Goal: Task Accomplishment & Management: Manage account settings

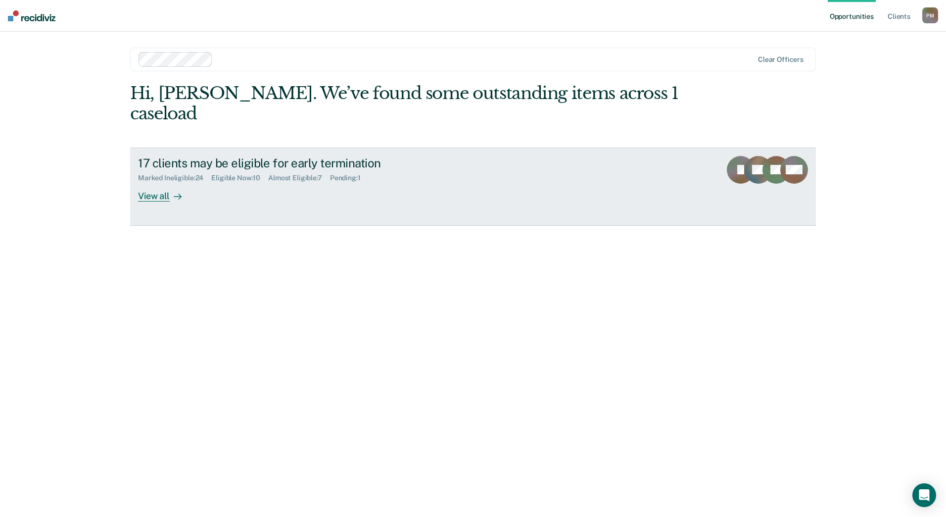
click at [156, 182] on div "View all" at bounding box center [165, 191] width 55 height 19
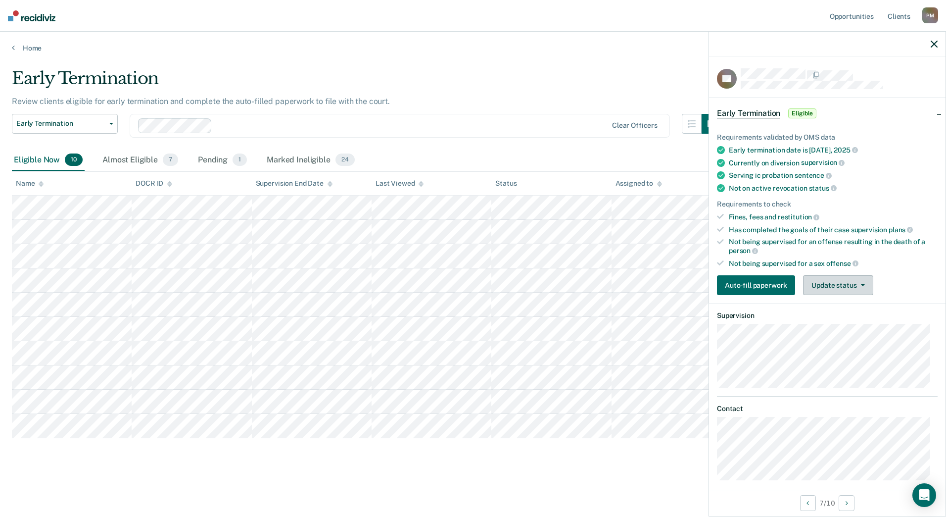
click at [849, 288] on button "Update status" at bounding box center [838, 285] width 70 height 20
click at [848, 330] on button "Mark Ineligible" at bounding box center [851, 325] width 96 height 16
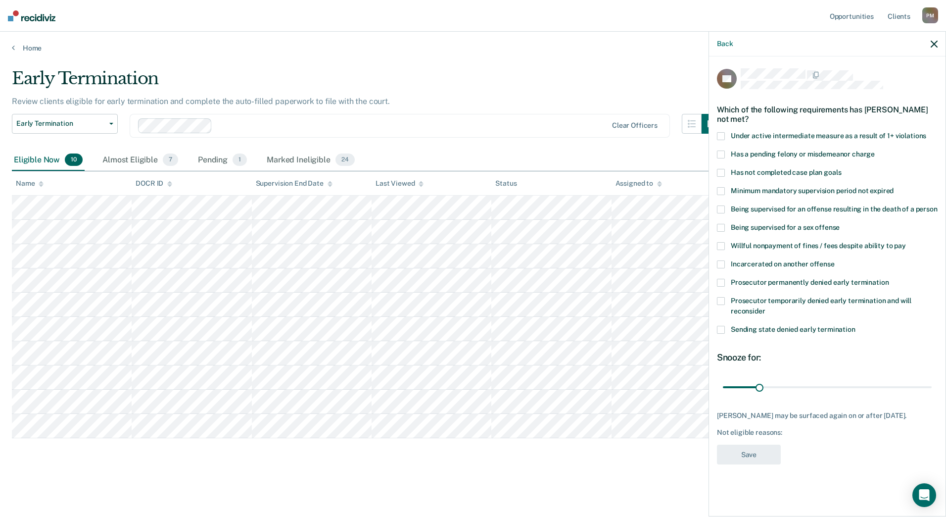
click at [718, 171] on span at bounding box center [721, 173] width 8 height 8
drag, startPoint x: 762, startPoint y: 387, endPoint x: 827, endPoint y: 391, distance: 65.4
type input "90"
click at [827, 391] on input "range" at bounding box center [827, 386] width 209 height 17
click at [771, 465] on button "Save" at bounding box center [749, 454] width 64 height 20
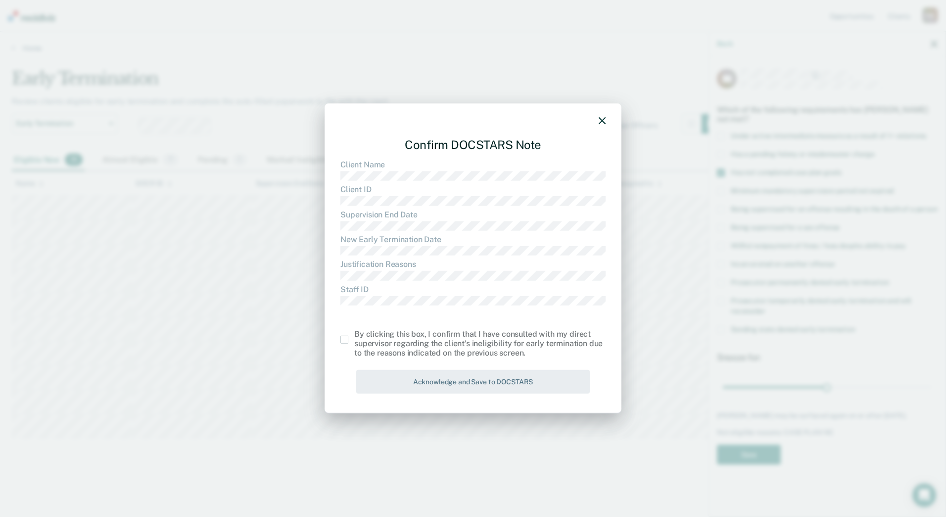
click at [344, 341] on span at bounding box center [344, 340] width 8 height 8
click at [354, 336] on input "checkbox" at bounding box center [354, 336] width 0 height 0
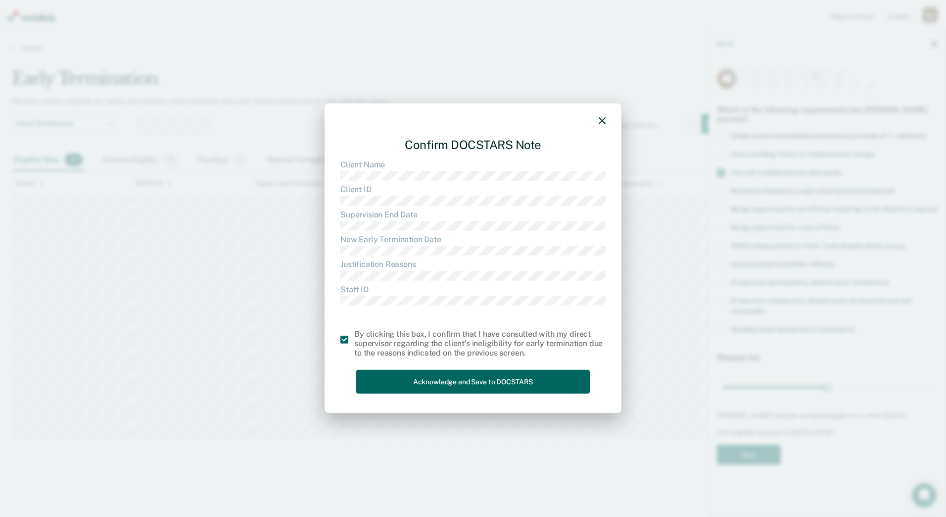
click at [407, 379] on button "Acknowledge and Save to DOCSTARS" at bounding box center [473, 381] width 234 height 24
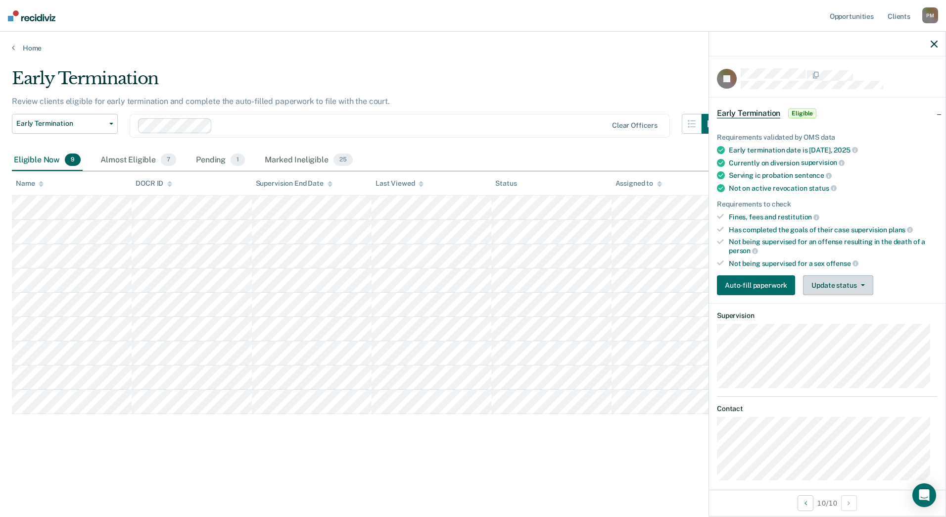
click at [825, 281] on button "Update status" at bounding box center [838, 285] width 70 height 20
click at [183, 456] on div "Early Termination Review clients eligible for early termination and complete th…" at bounding box center [473, 271] width 922 height 406
click at [846, 284] on button "Update status" at bounding box center [838, 285] width 70 height 20
click at [835, 324] on button "Mark Ineligible" at bounding box center [851, 325] width 96 height 16
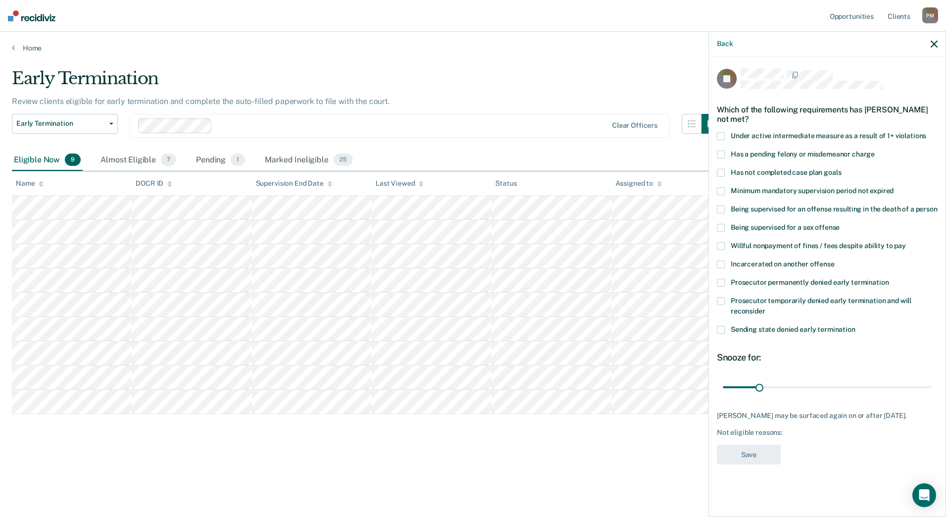
click at [724, 172] on span at bounding box center [721, 173] width 8 height 8
drag, startPoint x: 760, startPoint y: 387, endPoint x: 826, endPoint y: 389, distance: 66.8
type input "90"
click at [826, 389] on input "range" at bounding box center [827, 386] width 209 height 17
click at [762, 447] on button "Save" at bounding box center [749, 454] width 64 height 20
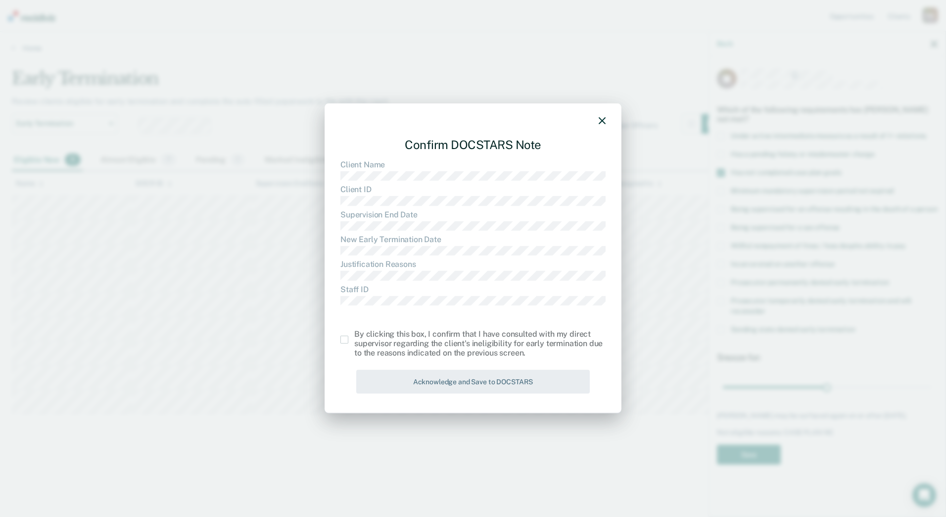
drag, startPoint x: 340, startPoint y: 341, endPoint x: 347, endPoint y: 350, distance: 11.3
click at [340, 341] on div "Confirm DOCSTARS Note Client Name Client ID Supervision End Date New Early Term…" at bounding box center [473, 258] width 297 height 310
click at [348, 337] on label at bounding box center [347, 340] width 14 height 8
click at [354, 336] on input "checkbox" at bounding box center [354, 336] width 0 height 0
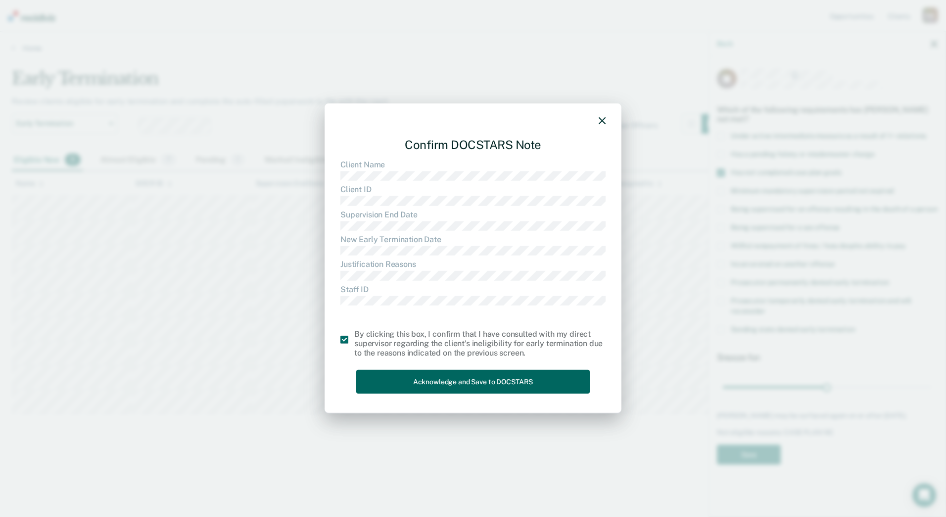
click at [373, 382] on button "Acknowledge and Save to DOCSTARS" at bounding box center [473, 381] width 234 height 24
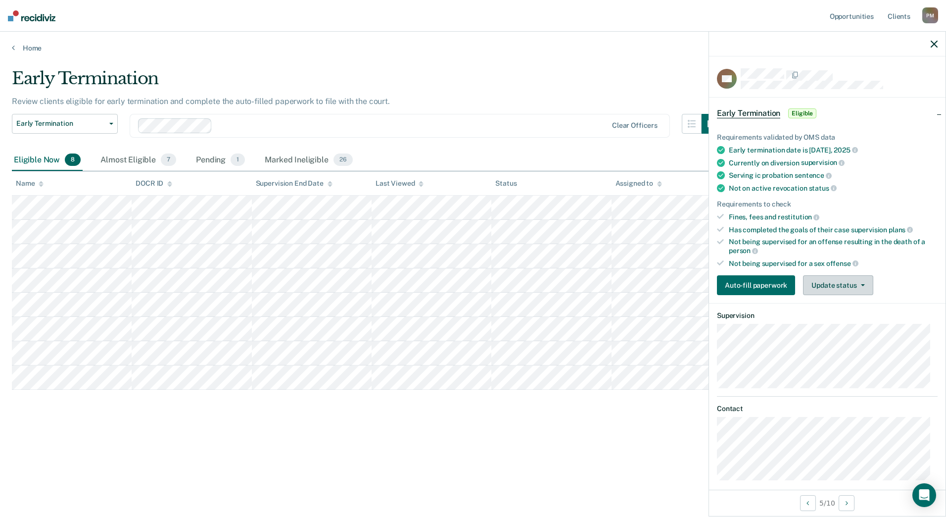
click at [822, 282] on button "Update status" at bounding box center [838, 285] width 70 height 20
click at [832, 308] on button "[PERSON_NAME]" at bounding box center [851, 309] width 96 height 16
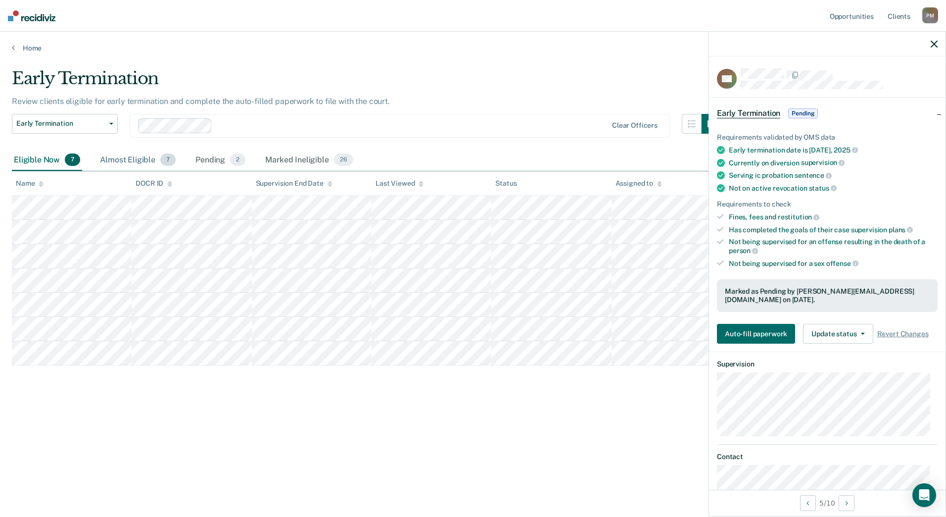
click at [140, 162] on div "Almost Eligible 7" at bounding box center [138, 160] width 80 height 22
click at [42, 160] on div "Eligible Now 7" at bounding box center [47, 160] width 70 height 22
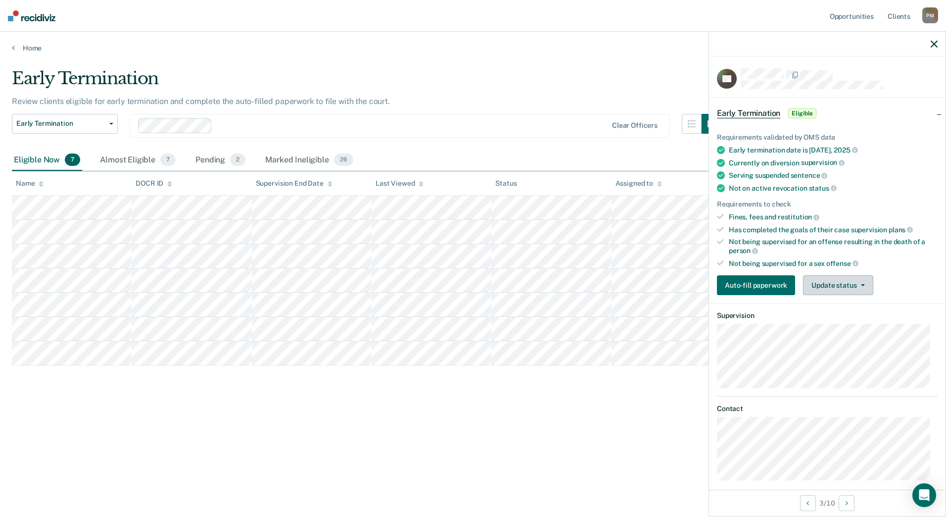
click at [852, 284] on button "Update status" at bounding box center [838, 285] width 70 height 20
click at [844, 323] on button "Mark Ineligible" at bounding box center [851, 325] width 96 height 16
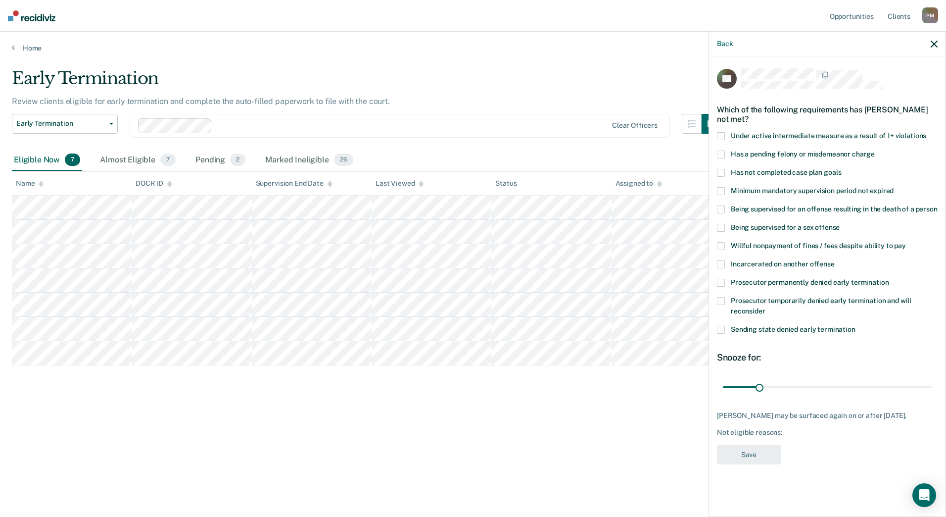
click at [721, 169] on span at bounding box center [721, 173] width 8 height 8
click at [764, 463] on button "Save" at bounding box center [749, 454] width 64 height 20
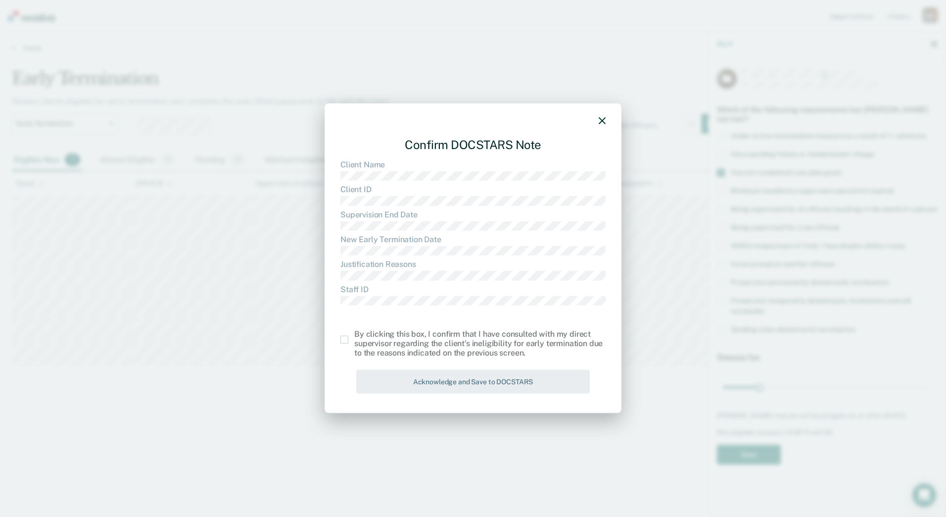
click at [345, 339] on span at bounding box center [344, 340] width 8 height 8
click at [354, 336] on input "checkbox" at bounding box center [354, 336] width 0 height 0
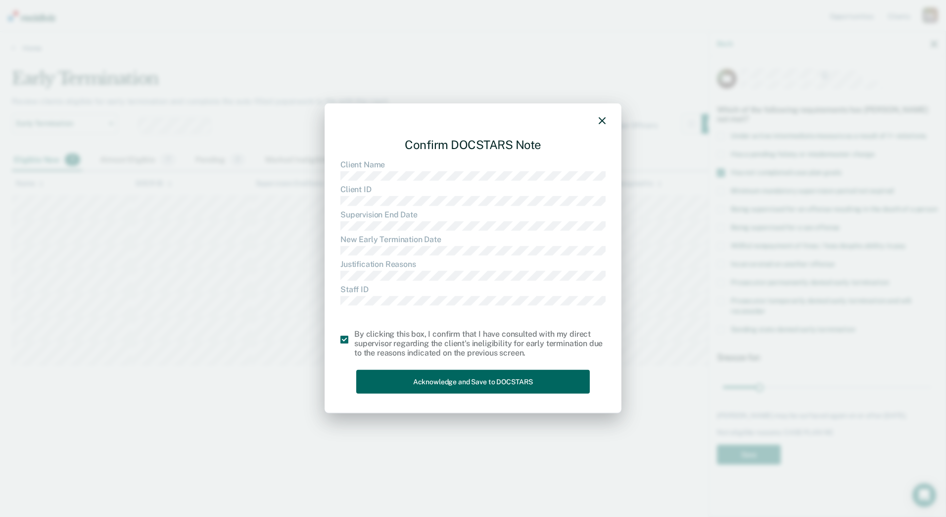
click at [401, 383] on button "Acknowledge and Save to DOCSTARS" at bounding box center [473, 381] width 234 height 24
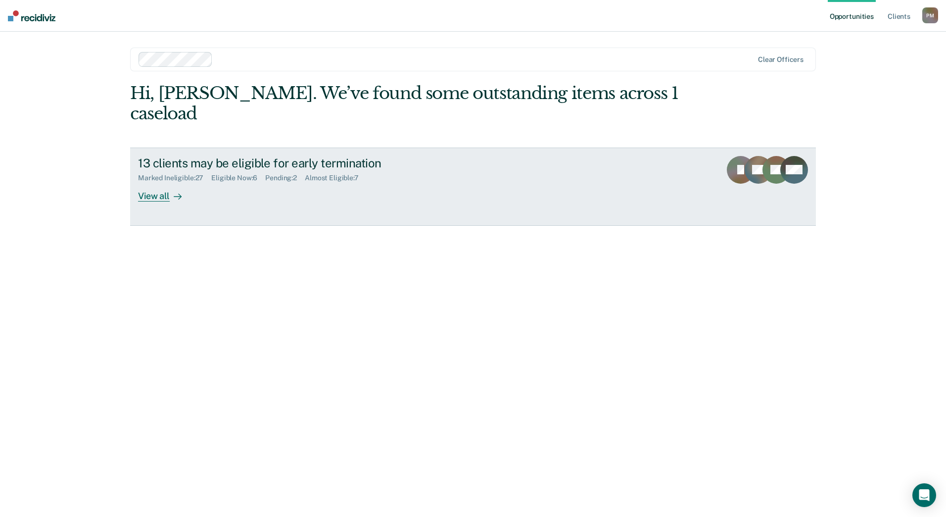
click at [170, 190] on div at bounding box center [176, 195] width 12 height 11
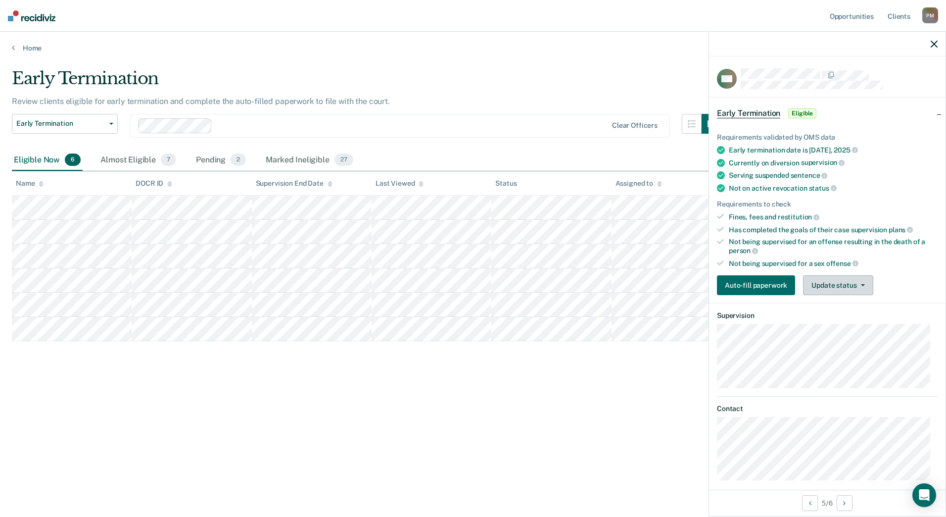
click at [839, 277] on button "Update status" at bounding box center [838, 285] width 70 height 20
click at [858, 330] on button "Mark Ineligible" at bounding box center [851, 325] width 96 height 16
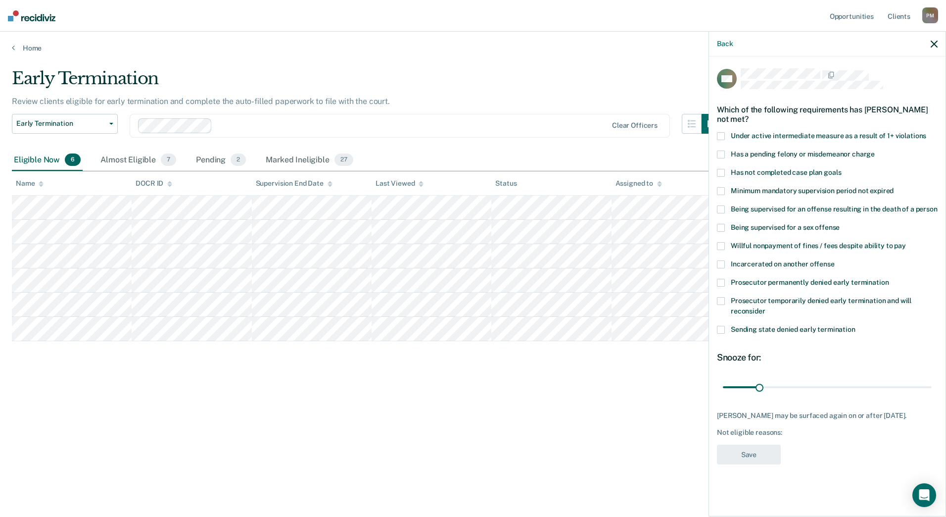
click at [721, 170] on span at bounding box center [721, 173] width 8 height 8
drag, startPoint x: 760, startPoint y: 385, endPoint x: 826, endPoint y: 387, distance: 66.9
type input "90"
click at [826, 387] on input "range" at bounding box center [827, 386] width 209 height 17
click at [769, 465] on button "Save" at bounding box center [749, 454] width 64 height 20
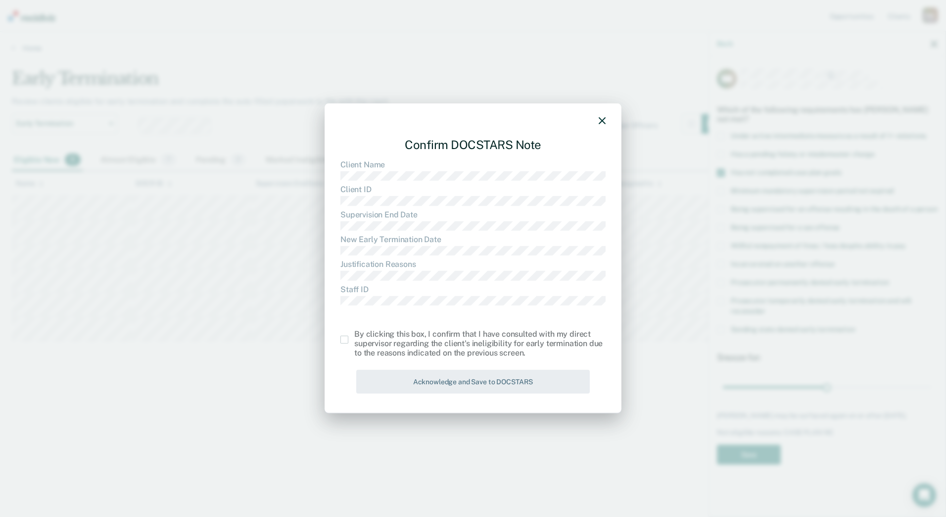
click at [347, 341] on span at bounding box center [344, 340] width 8 height 8
click at [354, 336] on input "checkbox" at bounding box center [354, 336] width 0 height 0
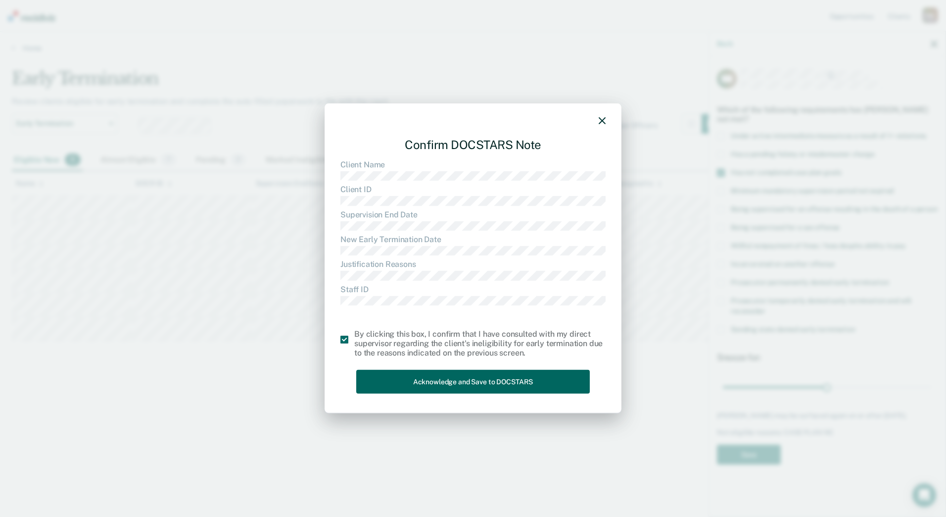
click at [400, 381] on button "Acknowledge and Save to DOCSTARS" at bounding box center [473, 381] width 234 height 24
